Goal: Entertainment & Leisure: Consume media (video, audio)

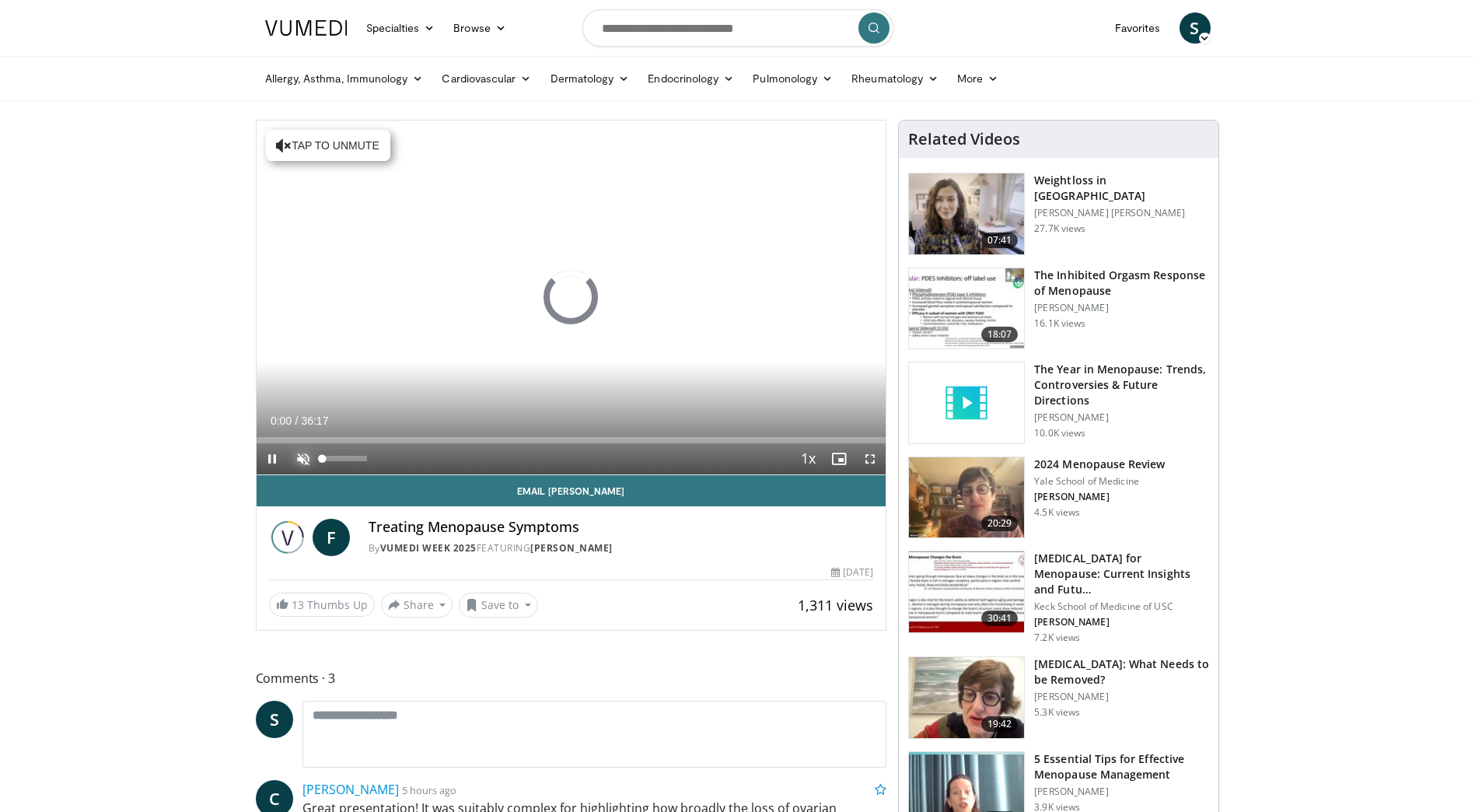
click at [296, 455] on span "Video Player" at bounding box center [303, 458] width 31 height 31
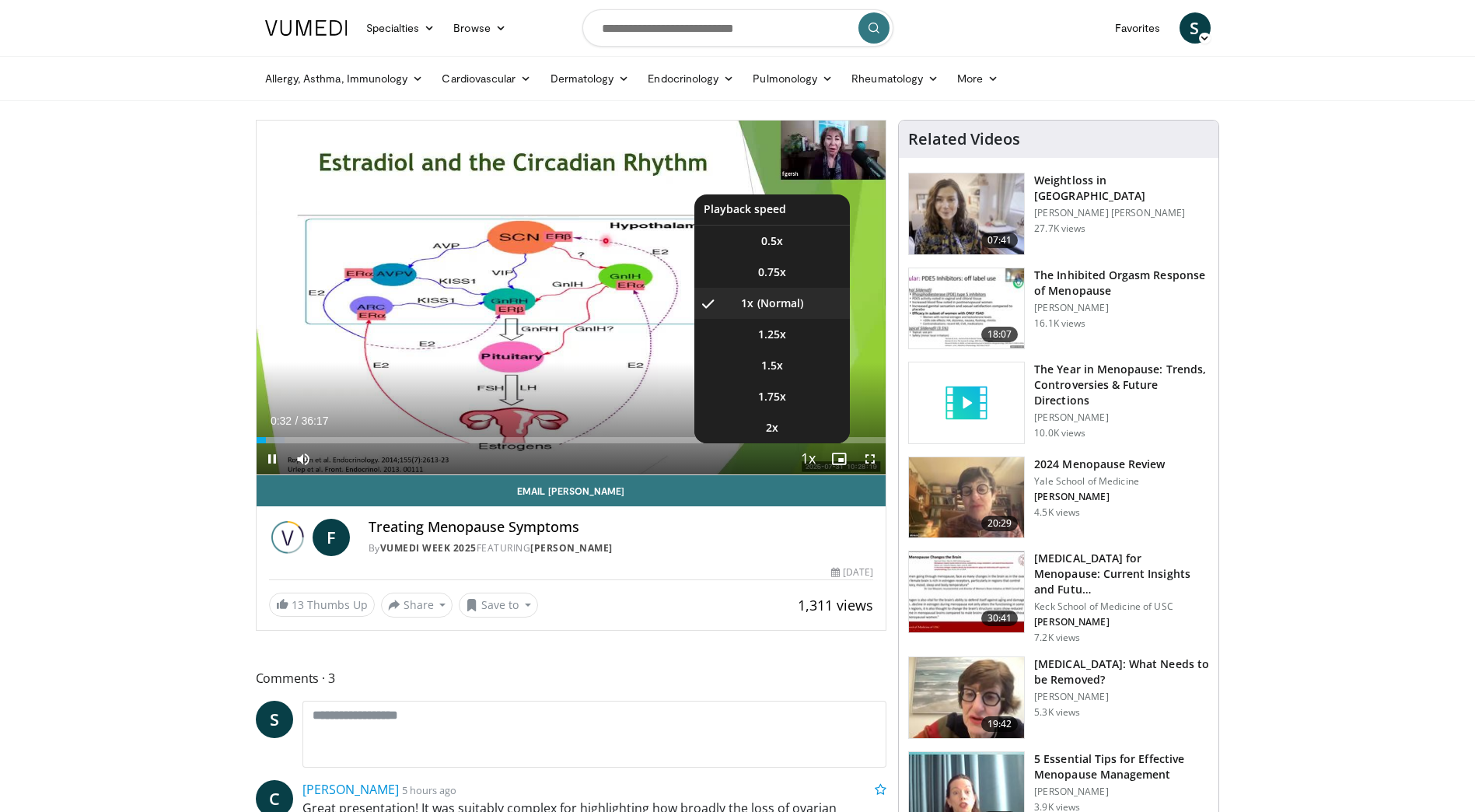
click at [807, 452] on span "Video Player" at bounding box center [808, 459] width 22 height 31
click at [785, 437] on li "2x" at bounding box center [772, 428] width 155 height 31
click at [788, 400] on li "1.75x" at bounding box center [772, 396] width 155 height 31
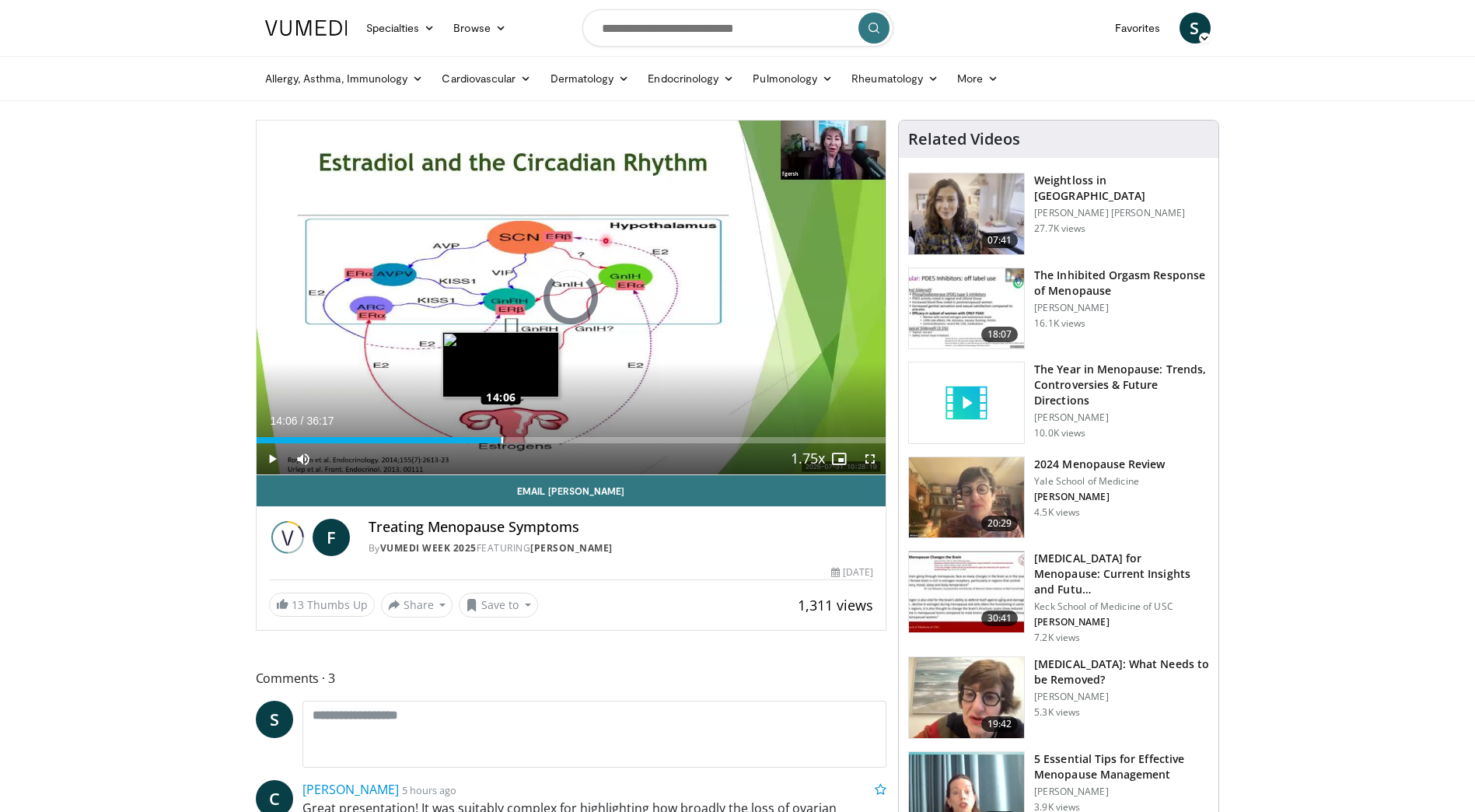
click at [500, 432] on div "Loaded : 6.38% 01:11 14:06" at bounding box center [571, 436] width 630 height 14
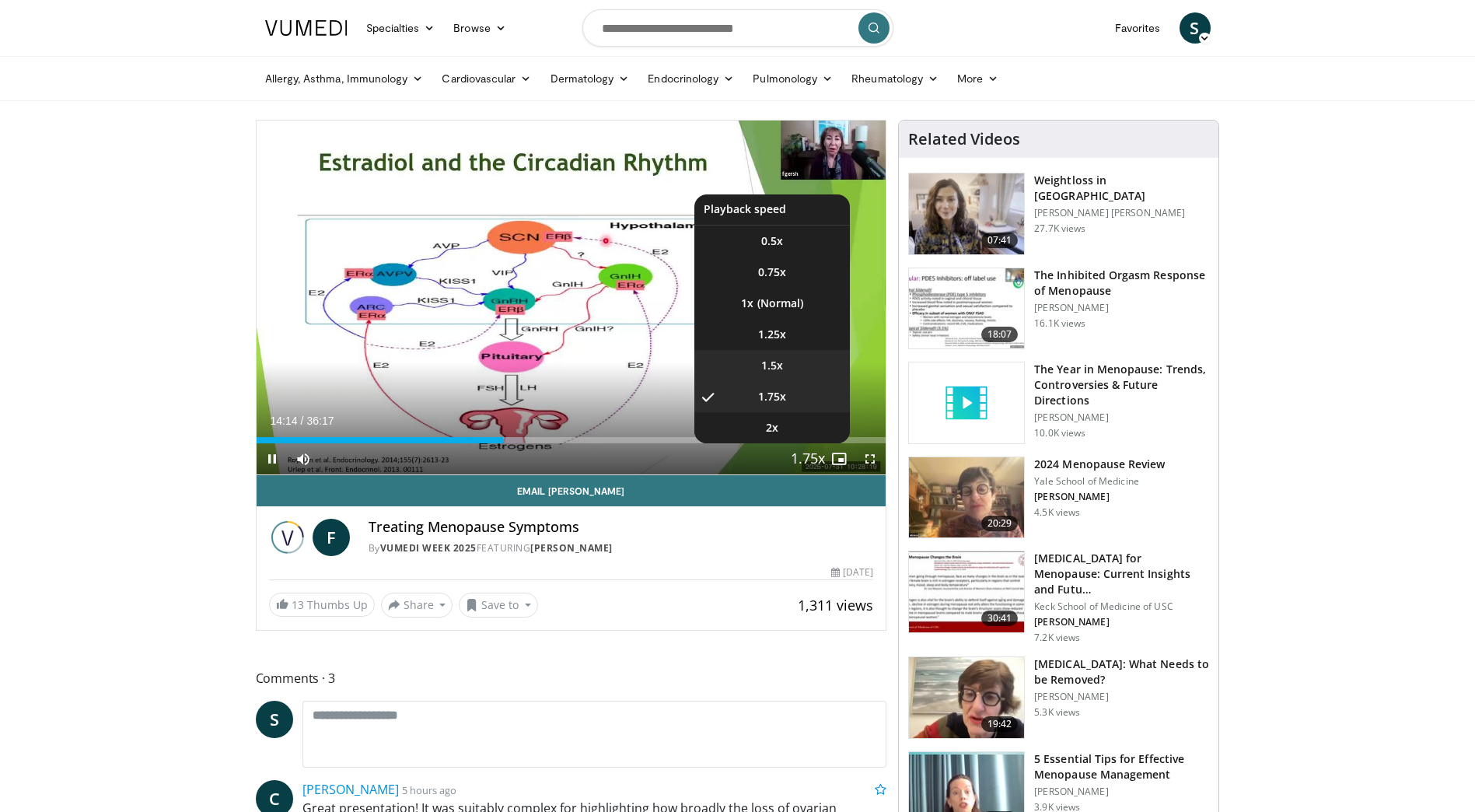
click at [781, 368] on span "1.5x" at bounding box center [772, 365] width 22 height 15
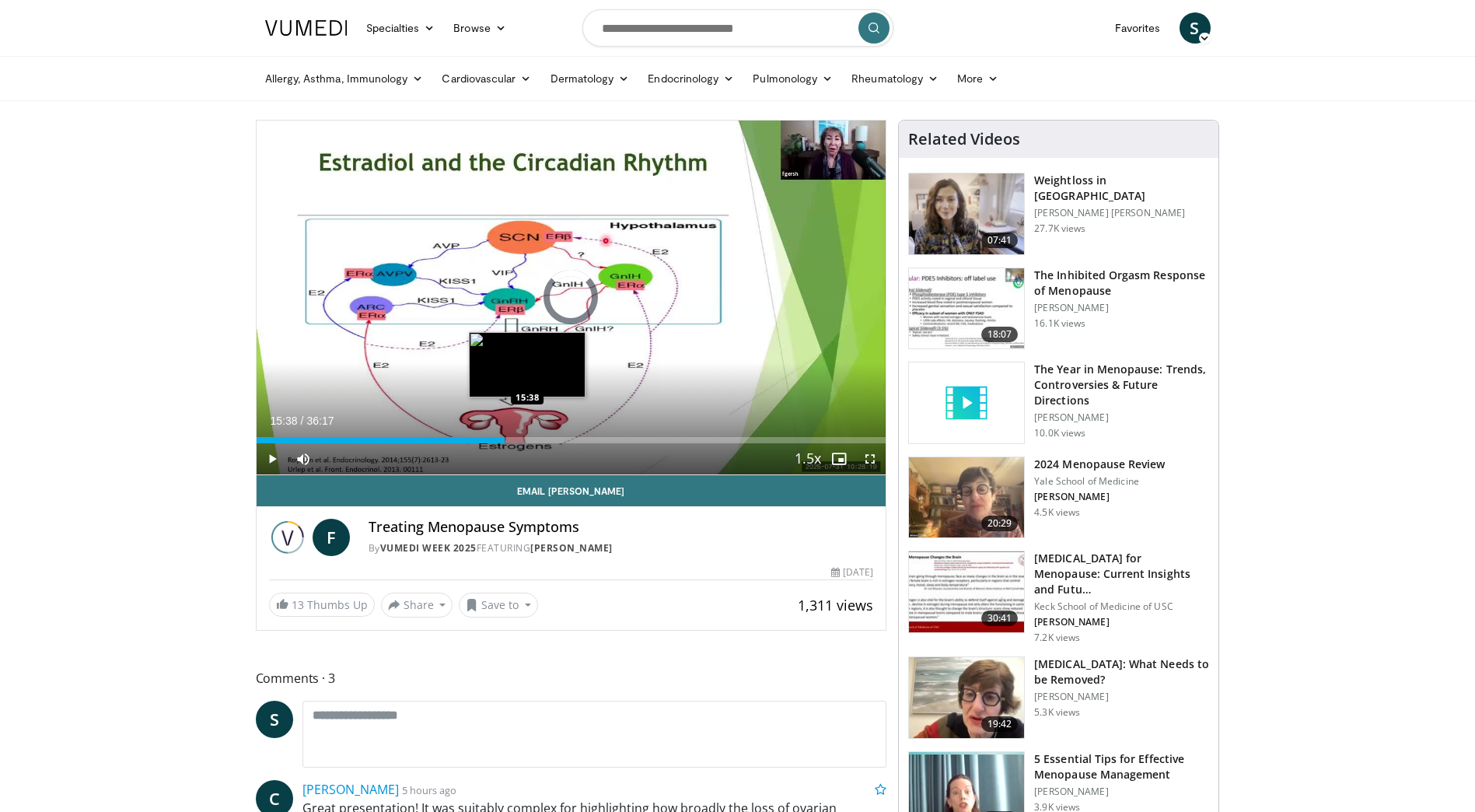
click at [527, 437] on div "Loaded : 0.00% 14:19 15:38" at bounding box center [571, 439] width 630 height 6
click at [561, 437] on div "Loaded : 45.93% 15:39 17:30" at bounding box center [571, 439] width 630 height 6
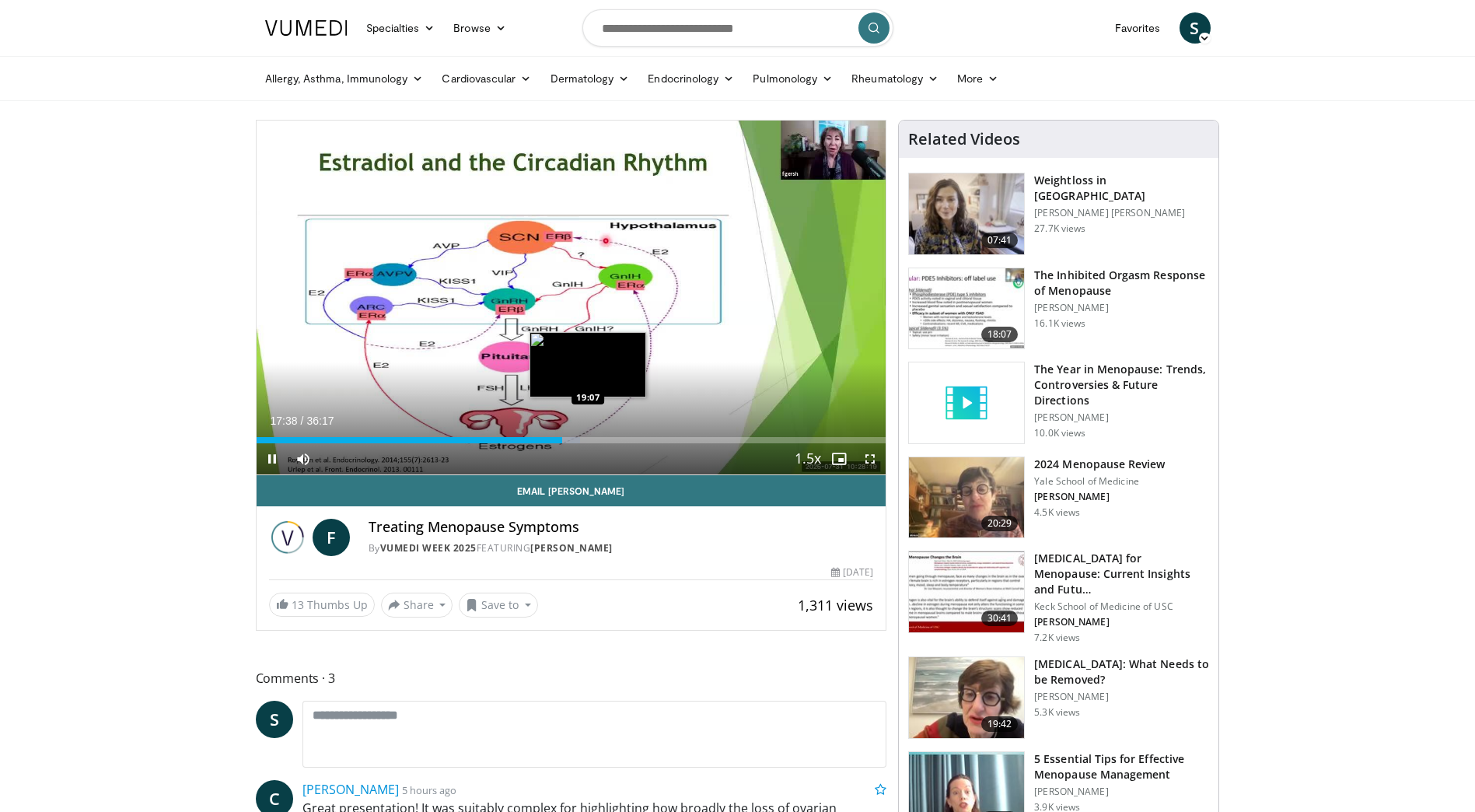
click at [587, 440] on div "Loaded : 51.45% 17:38 19:07" at bounding box center [571, 439] width 630 height 6
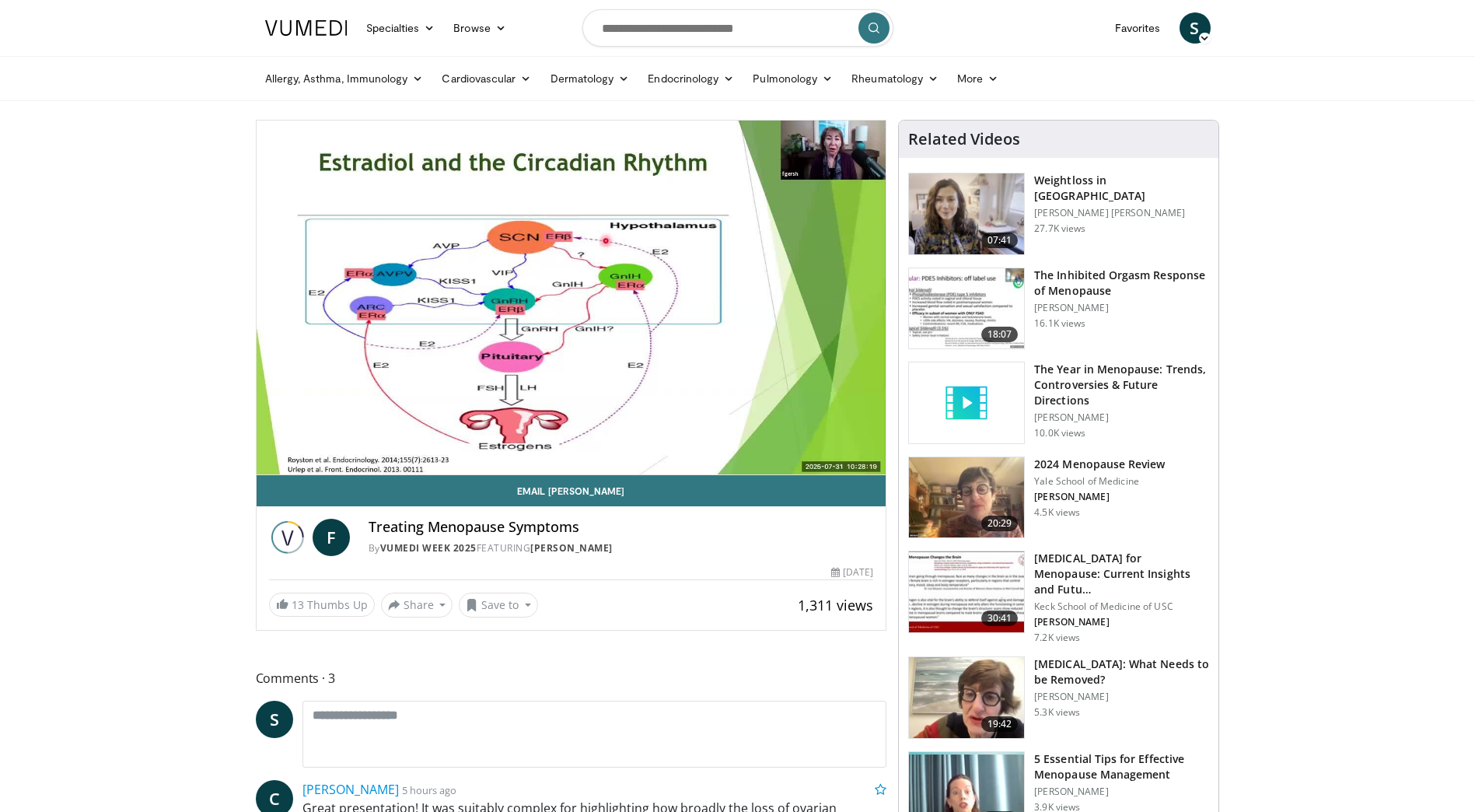
click at [619, 437] on div "10 seconds Tap to unmute" at bounding box center [571, 297] width 630 height 354
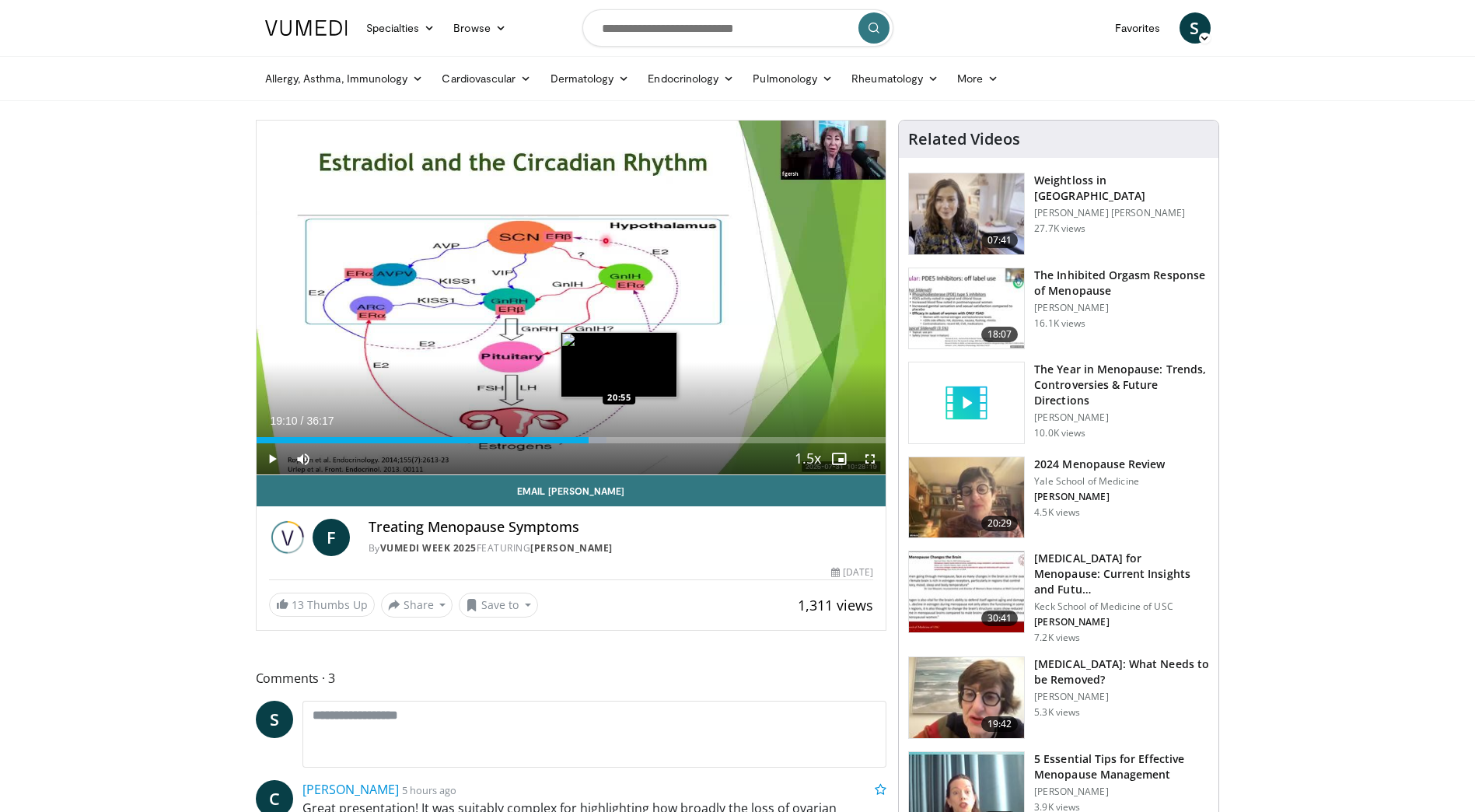
click at [619, 437] on div "Loaded : 55.59% 19:10 20:55" at bounding box center [571, 439] width 630 height 6
click at [269, 460] on span "Video Player" at bounding box center [272, 458] width 31 height 31
click at [656, 437] on div "Loaded : 61.05% 21:08 23:01" at bounding box center [571, 439] width 630 height 6
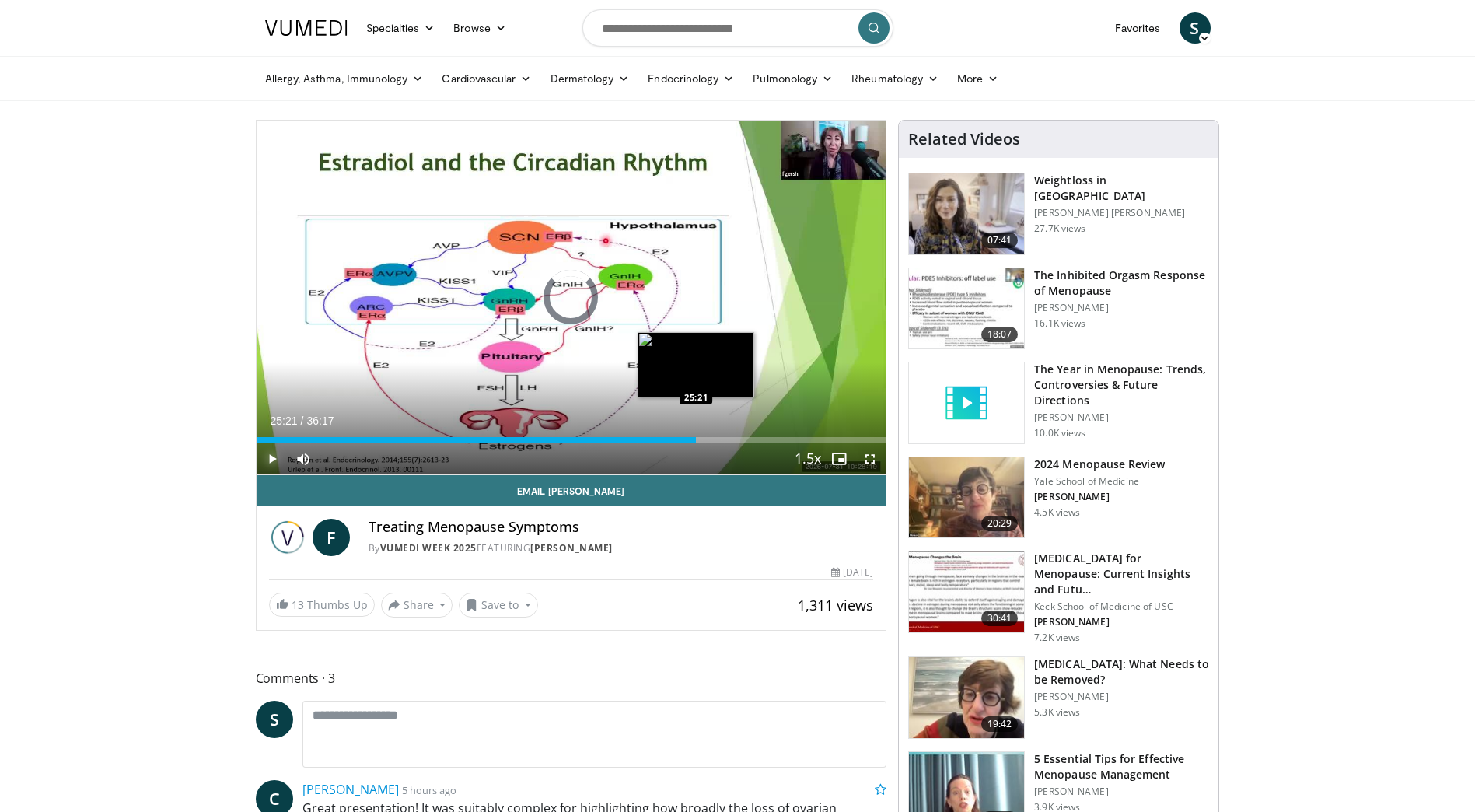
click at [696, 437] on div "Loaded : 0.00% 23:05 25:21" at bounding box center [571, 439] width 630 height 6
click at [735, 438] on div "Loaded : 72.90% 25:24 27:35" at bounding box center [571, 439] width 630 height 6
click at [772, 437] on div "Loaded : 79.00% 27:39 29:41" at bounding box center [571, 439] width 630 height 6
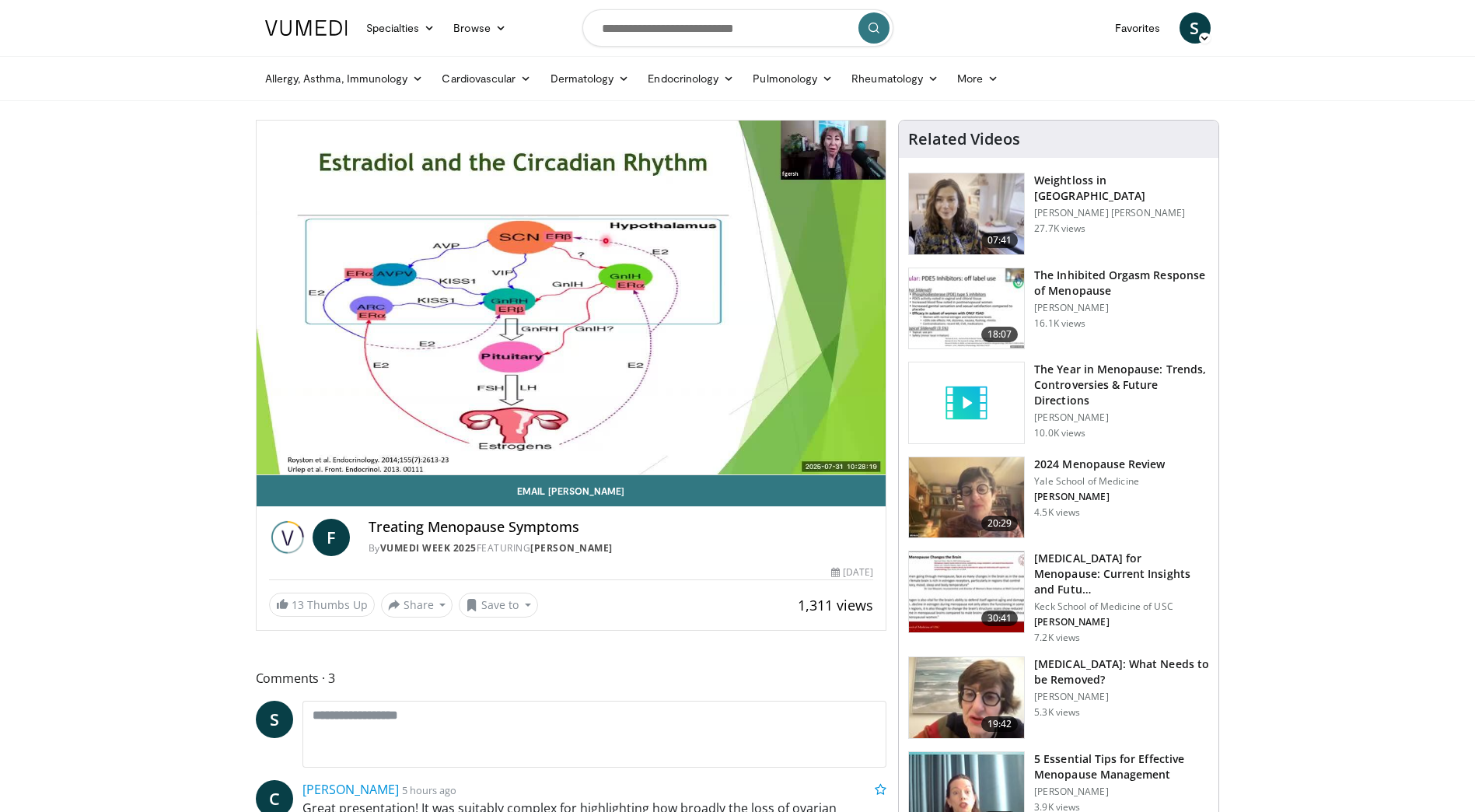
click at [755, 440] on div "10 seconds Tap to unmute" at bounding box center [571, 297] width 630 height 354
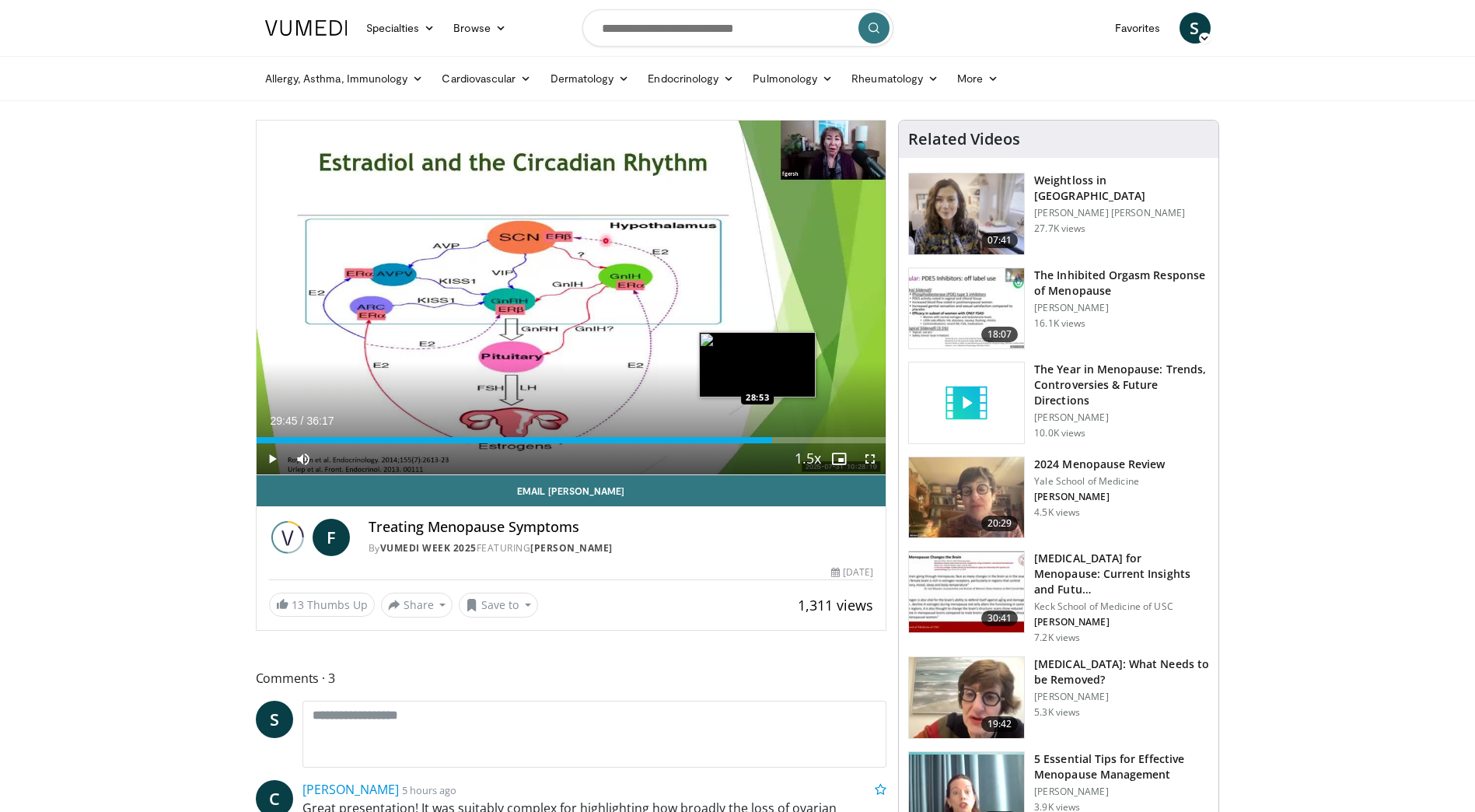
click at [755, 440] on div "29:45" at bounding box center [515, 439] width 517 height 6
click at [269, 457] on span "Video Player" at bounding box center [272, 458] width 31 height 31
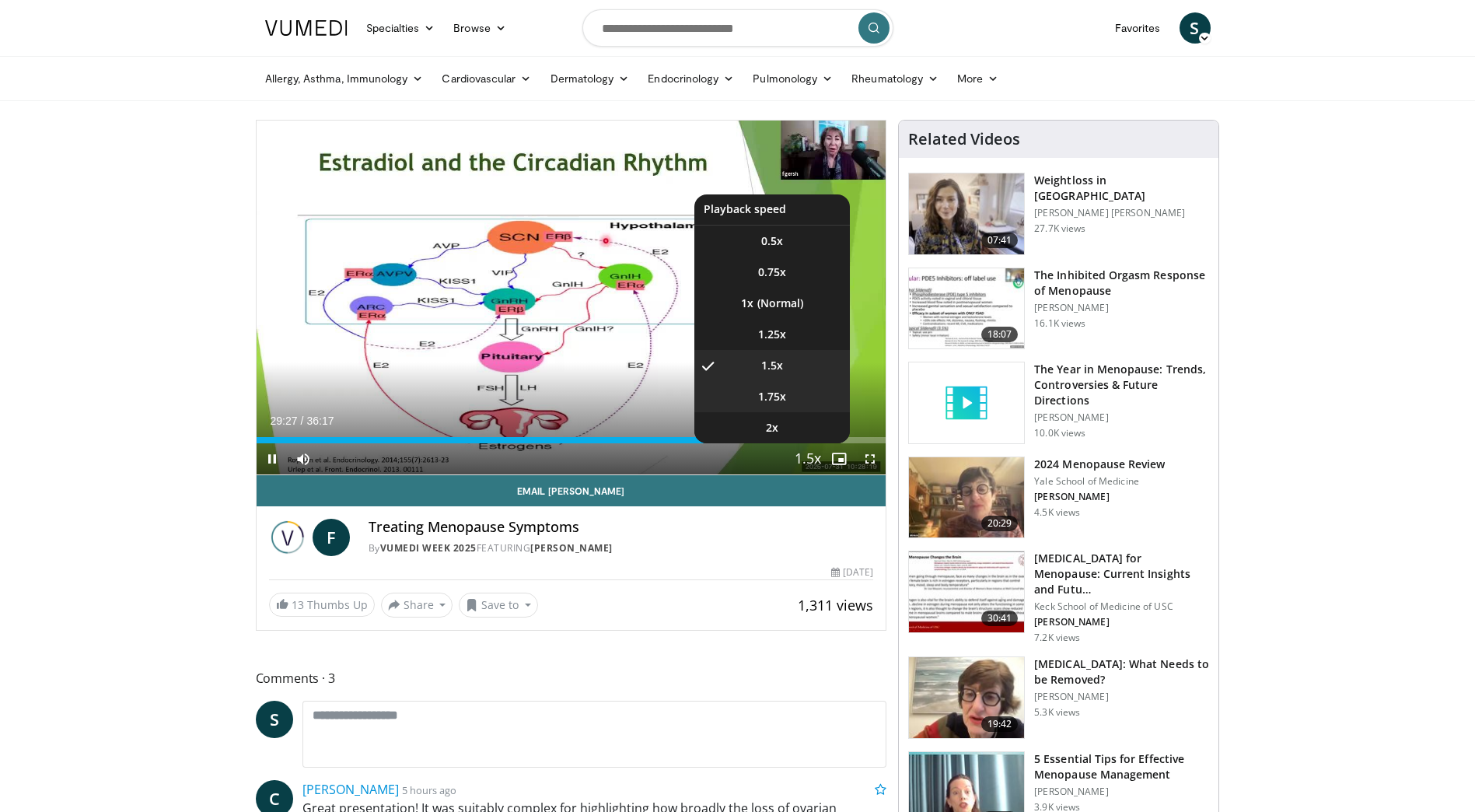
click at [790, 400] on li "1.75x" at bounding box center [772, 396] width 155 height 31
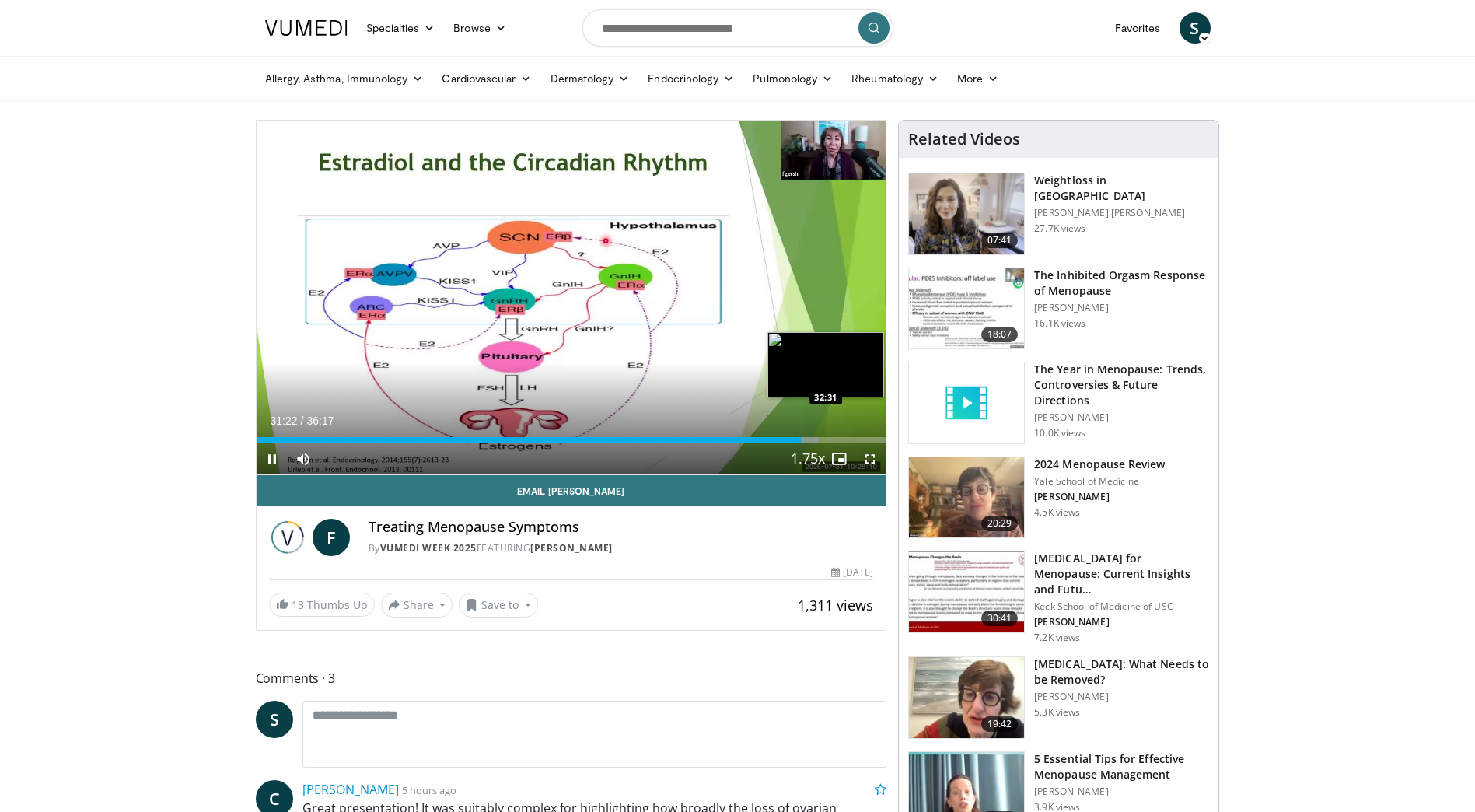
click at [818, 437] on div "Loaded : 89.30% 31:22 32:31" at bounding box center [571, 439] width 630 height 6
click at [833, 440] on div "Loaded : 91.41% 32:30 33:14" at bounding box center [571, 439] width 630 height 6
click at [862, 437] on div "Progress Bar" at bounding box center [854, 439] width 28 height 6
click at [873, 440] on div "Progress Bar" at bounding box center [872, 439] width 17 height 6
